Goal: Task Accomplishment & Management: Use online tool/utility

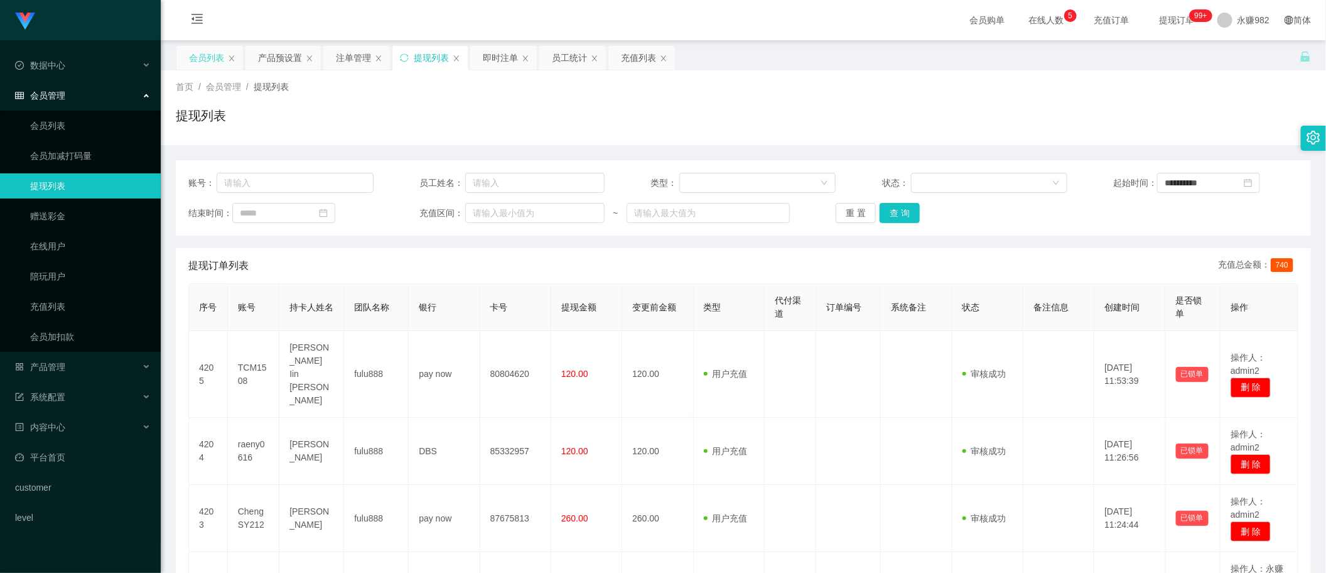
click at [208, 51] on div "会员列表" at bounding box center [206, 58] width 35 height 24
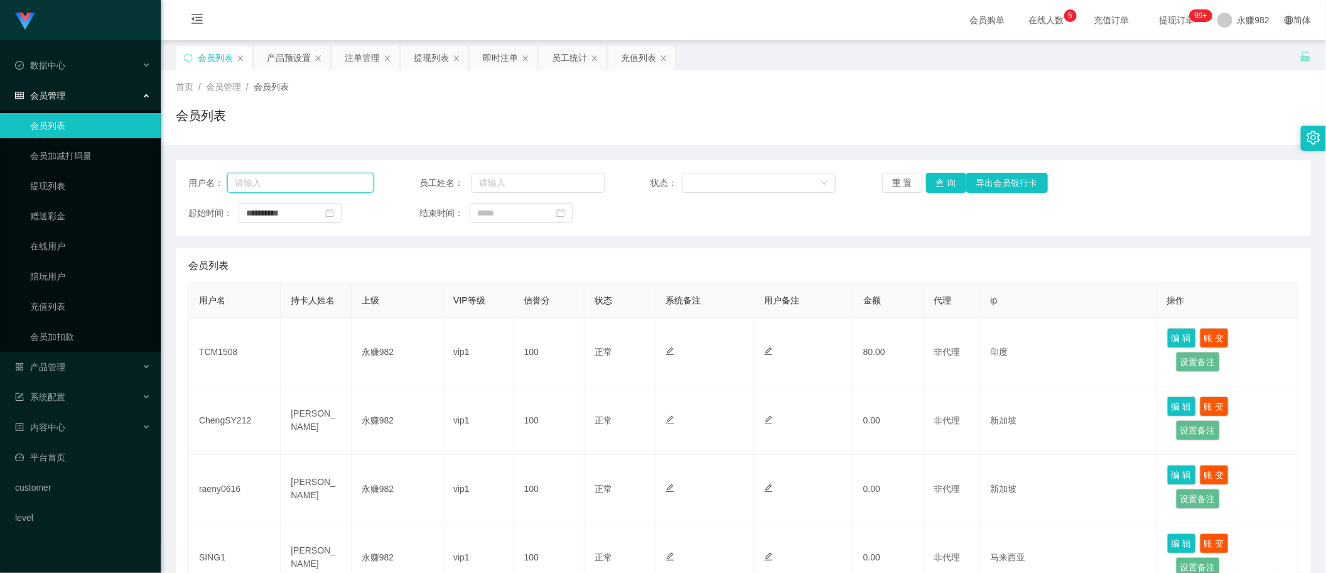
click at [281, 181] on input "text" at bounding box center [300, 183] width 146 height 20
paste input "91119433"
type input "91119433"
click at [939, 188] on button "查 询" at bounding box center [946, 183] width 40 height 20
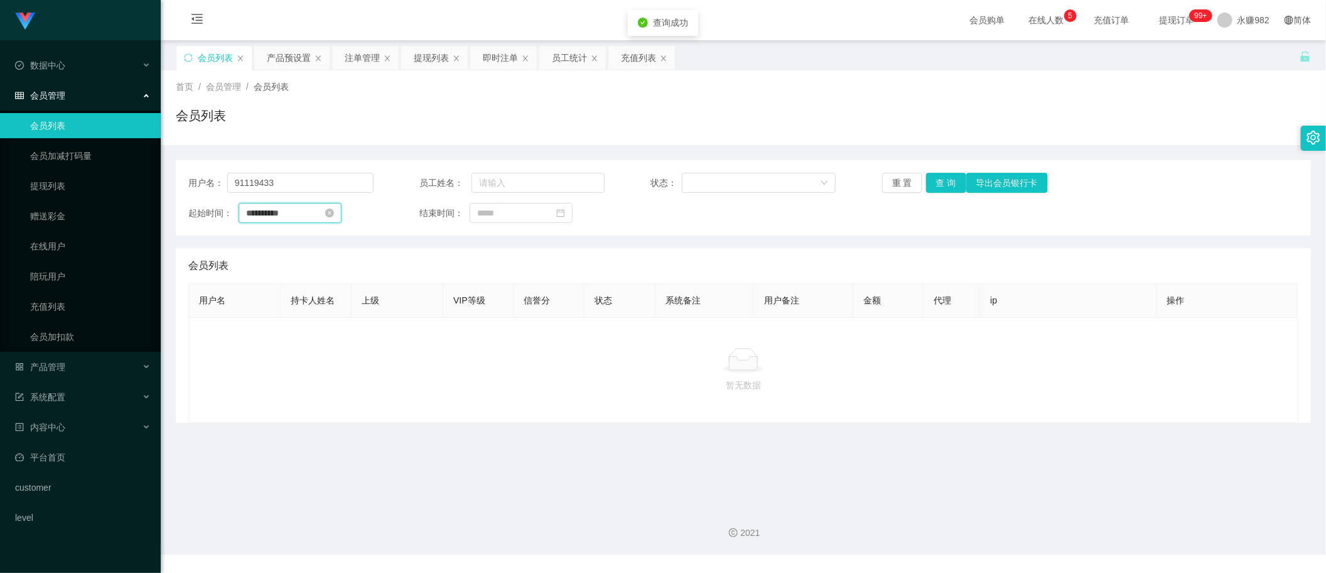
click at [308, 218] on input "**********" at bounding box center [290, 213] width 103 height 20
click at [482, 129] on div "会员列表" at bounding box center [743, 120] width 1135 height 29
click at [334, 214] on icon "图标: close-circle" at bounding box center [329, 212] width 9 height 9
click at [946, 186] on button "查 询" at bounding box center [946, 183] width 40 height 20
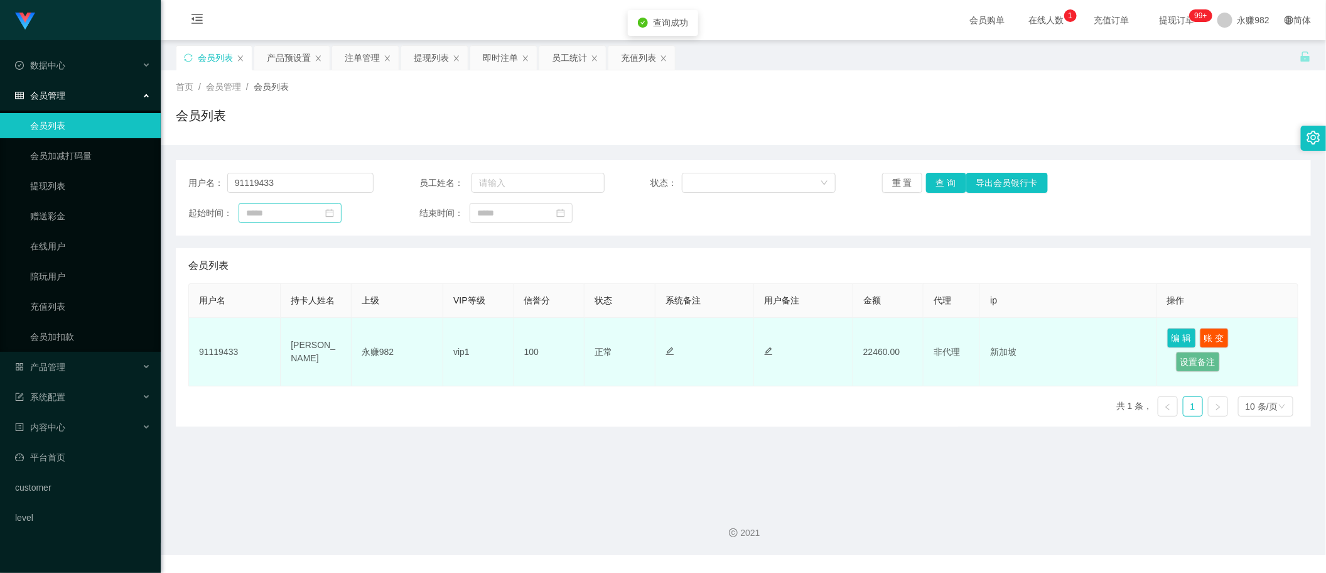
click at [862, 352] on td "22460.00" at bounding box center [888, 352] width 71 height 68
copy td "22460.00"
click at [225, 353] on td "91119433" at bounding box center [235, 352] width 92 height 68
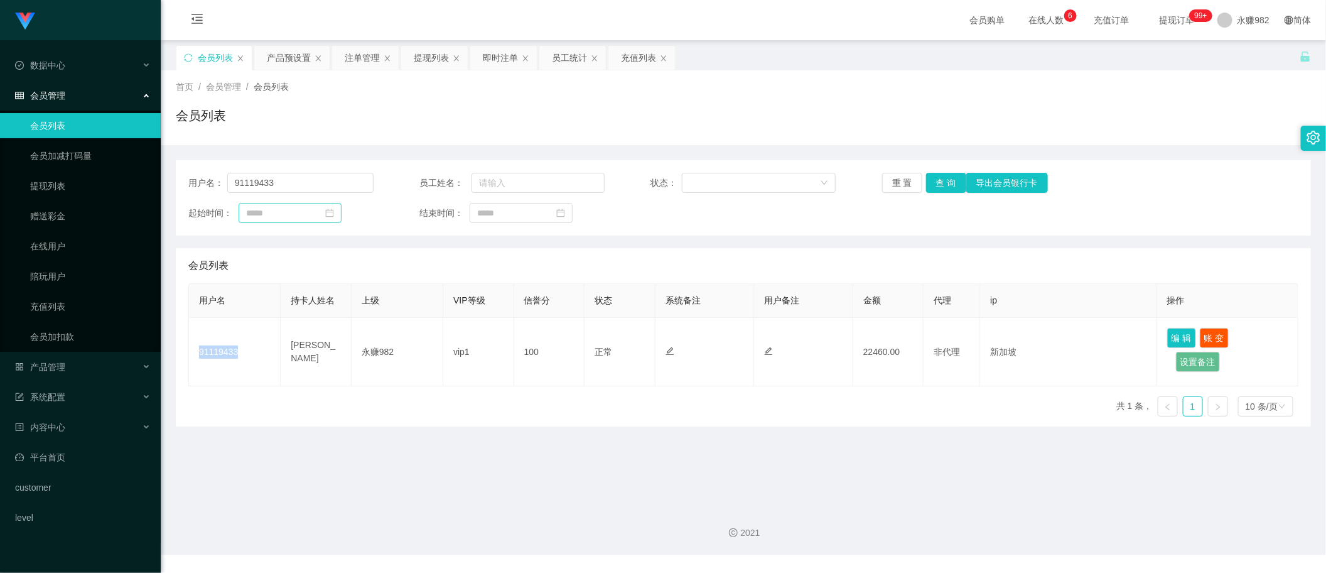
copy td "91119433"
drag, startPoint x: 356, startPoint y: 48, endPoint x: 365, endPoint y: 64, distance: 18.3
click at [357, 48] on div "注单管理" at bounding box center [362, 58] width 35 height 24
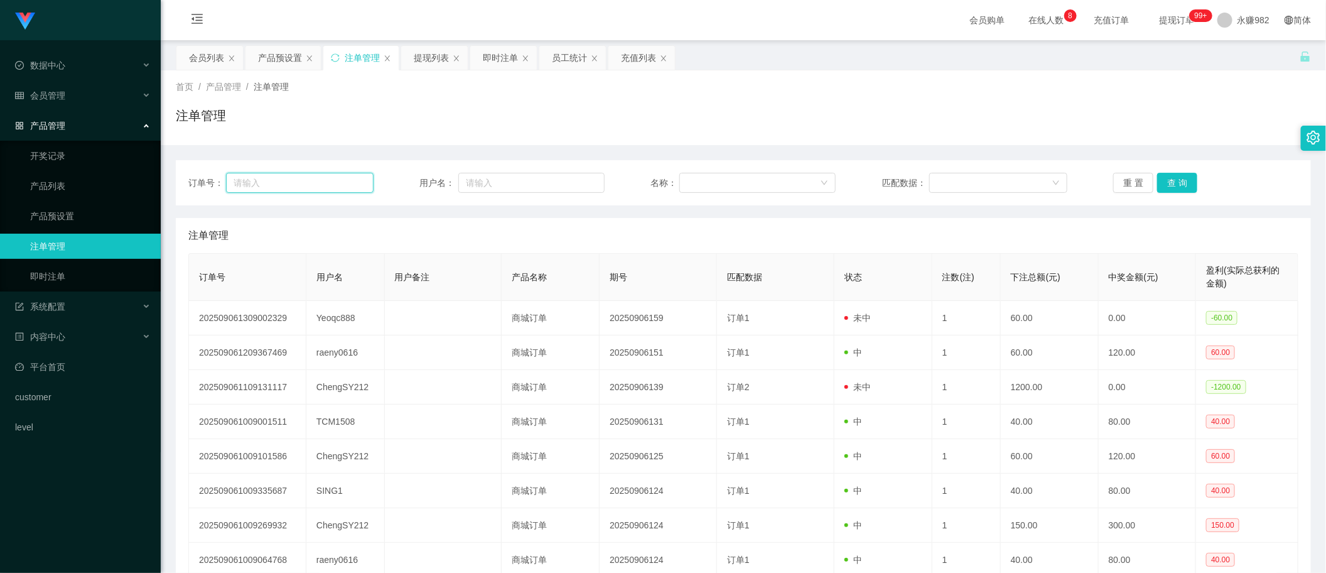
click at [292, 182] on input "text" at bounding box center [300, 183] width 148 height 20
click at [473, 190] on input "text" at bounding box center [531, 183] width 146 height 20
paste input "91119433"
type input "91119433"
click at [1184, 183] on button "查 询" at bounding box center [1177, 183] width 40 height 20
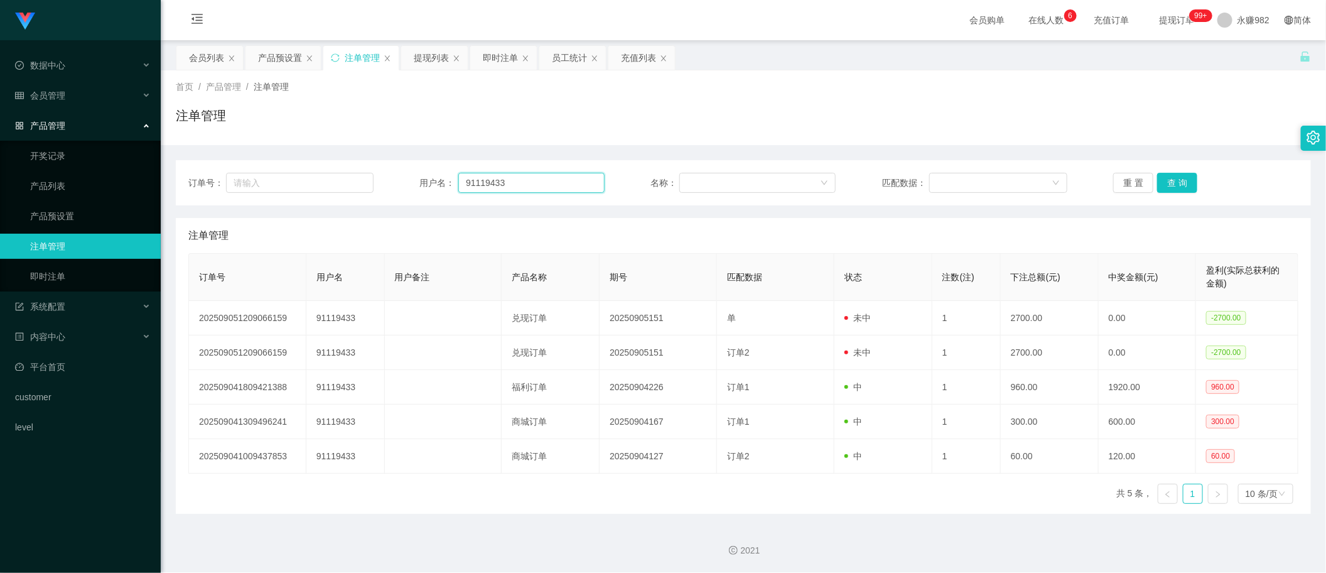
click at [550, 192] on input "91119433" at bounding box center [531, 183] width 146 height 20
click at [1172, 176] on button "查 询" at bounding box center [1177, 183] width 40 height 20
